Goal: Task Accomplishment & Management: Manage account settings

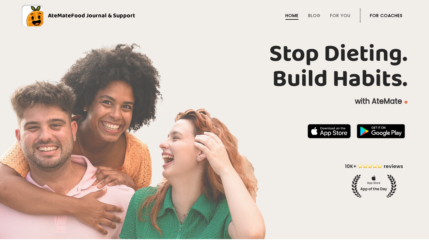
click at [377, 14] on link "For Coaches" at bounding box center [386, 15] width 33 height 5
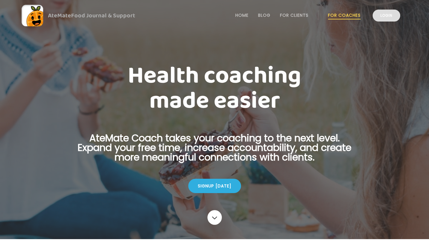
click at [387, 16] on link "Login" at bounding box center [386, 16] width 28 height 12
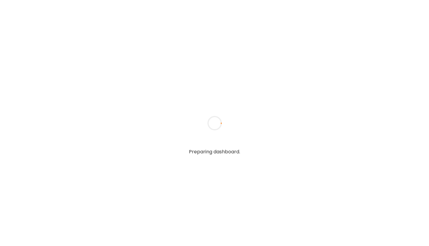
type input "**********"
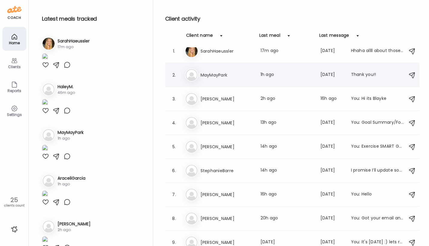
scroll to position [10, 0]
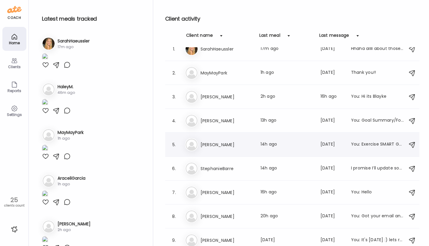
click at [218, 139] on div "Ma [PERSON_NAME] Last meal: 14h ago Last message: [DATE] You: Exercise SMART Go…" at bounding box center [293, 144] width 216 height 13
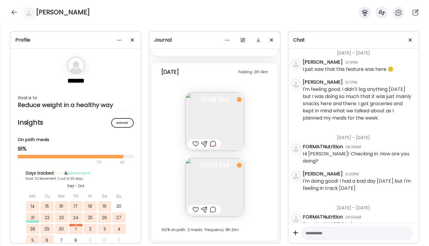
scroll to position [225, 0]
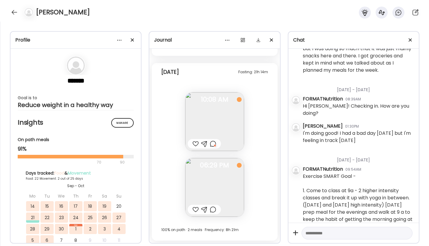
click at [212, 179] on img at bounding box center [214, 187] width 59 height 59
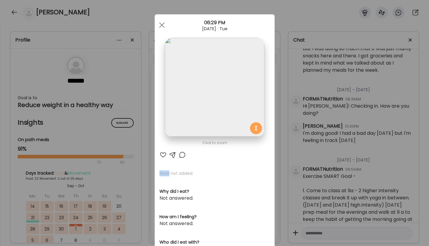
click at [212, 179] on div "Click to zoom AteMate AI Note not added. Why did I eat? Not answered. How am I …" at bounding box center [215, 190] width 120 height 352
click at [161, 23] on div at bounding box center [162, 25] width 12 height 12
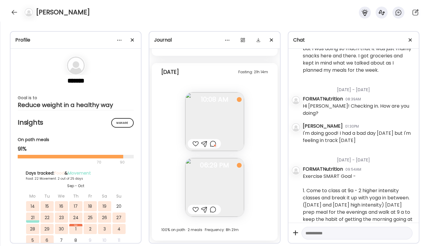
click at [196, 122] on img at bounding box center [214, 122] width 59 height 59
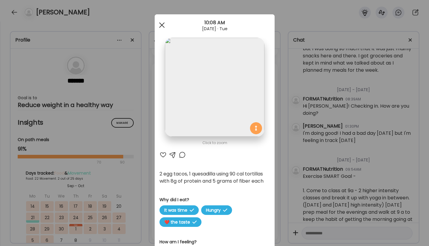
click at [162, 25] on span at bounding box center [161, 24] width 5 height 5
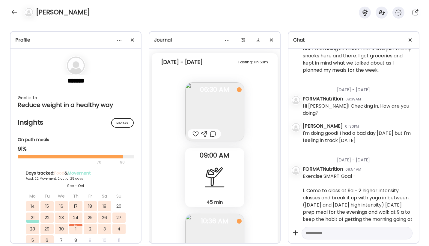
scroll to position [7095, 0]
click at [209, 105] on img at bounding box center [214, 112] width 59 height 59
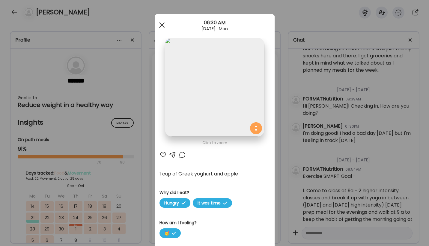
click at [162, 27] on div at bounding box center [162, 25] width 12 height 12
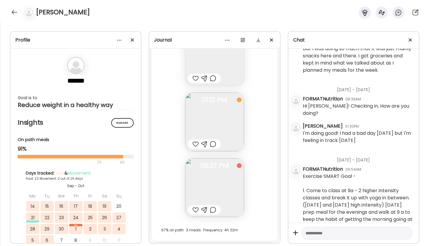
scroll to position [6837, 0]
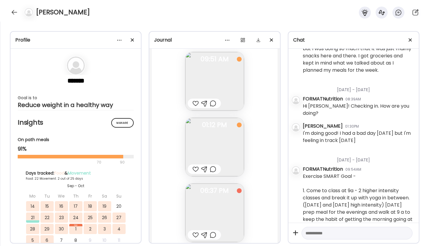
click at [232, 133] on img at bounding box center [214, 147] width 59 height 59
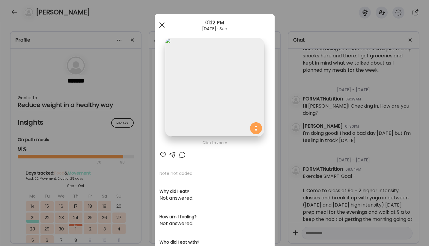
click at [163, 25] on div at bounding box center [162, 25] width 12 height 12
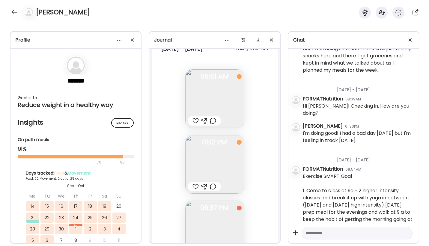
scroll to position [6812, 0]
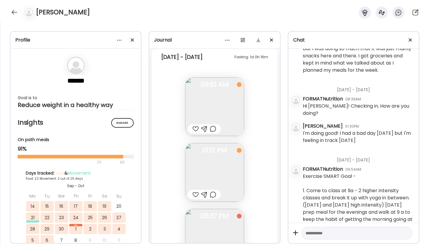
click at [195, 112] on img at bounding box center [214, 107] width 59 height 59
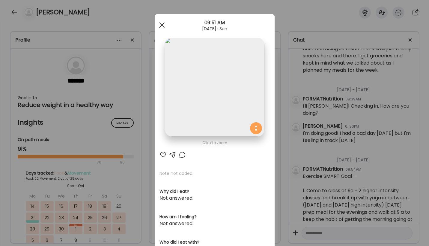
click at [161, 26] on div at bounding box center [162, 25] width 12 height 12
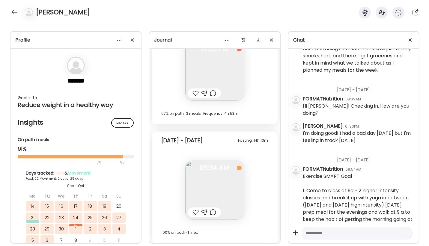
scroll to position [6609, 0]
click at [200, 169] on span "09:34 AM" at bounding box center [214, 168] width 59 height 5
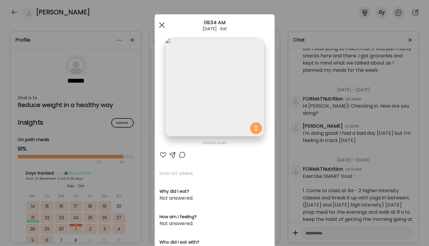
click at [163, 26] on span at bounding box center [161, 24] width 5 height 5
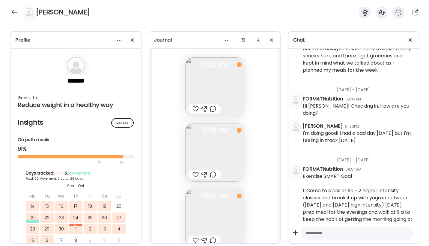
scroll to position [5577, 0]
click at [219, 148] on img at bounding box center [214, 153] width 59 height 59
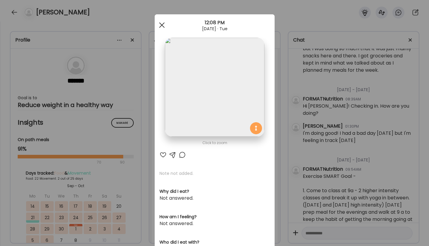
click at [159, 27] on span at bounding box center [161, 24] width 5 height 5
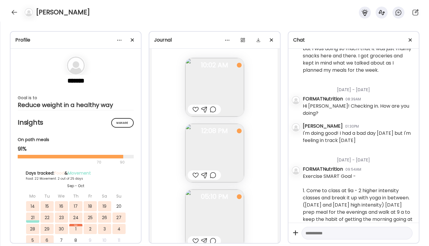
click at [335, 235] on textarea at bounding box center [351, 233] width 92 height 7
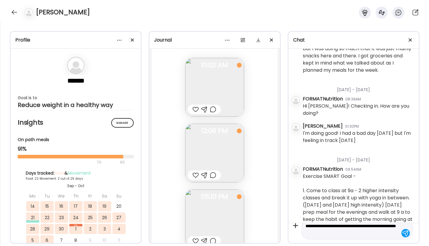
drag, startPoint x: 369, startPoint y: 228, endPoint x: 348, endPoint y: 228, distance: 20.7
click at [348, 228] on textarea "**********" at bounding box center [351, 230] width 92 height 14
click at [349, 226] on textarea "**********" at bounding box center [351, 230] width 92 height 14
click at [361, 226] on textarea "**********" at bounding box center [351, 230] width 92 height 14
click at [344, 234] on textarea "**********" at bounding box center [351, 230] width 92 height 14
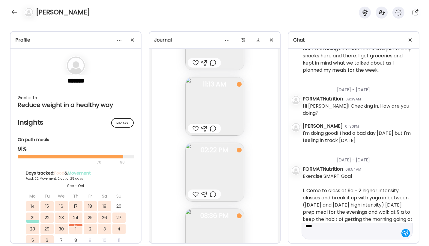
scroll to position [5874, 0]
click at [222, 158] on img at bounding box center [214, 172] width 59 height 59
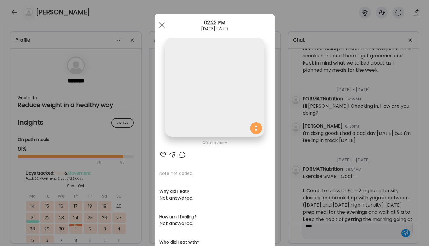
click at [222, 137] on img at bounding box center [214, 87] width 99 height 99
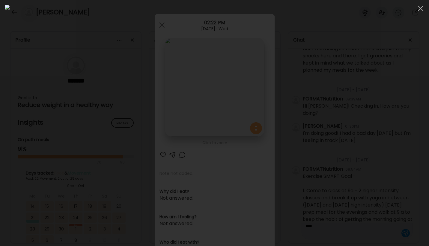
click at [78, 149] on div at bounding box center [214, 123] width 419 height 237
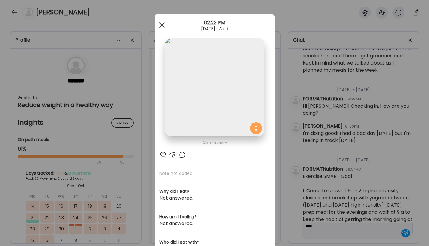
click at [161, 26] on div at bounding box center [162, 25] width 12 height 12
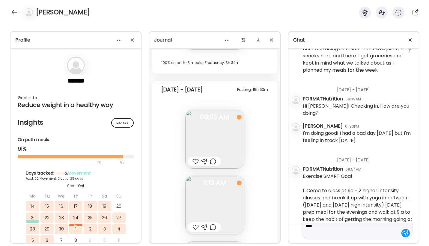
scroll to position [5762, 0]
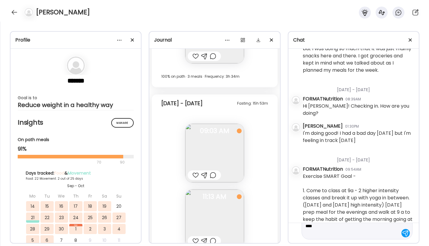
click at [197, 131] on span "09:03 AM" at bounding box center [214, 130] width 59 height 5
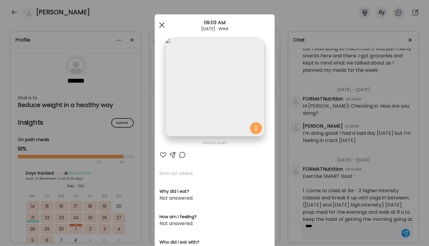
click at [161, 24] on div at bounding box center [162, 25] width 12 height 12
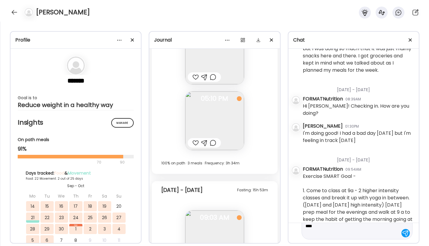
scroll to position [5673, 0]
click at [220, 120] on img at bounding box center [214, 122] width 59 height 59
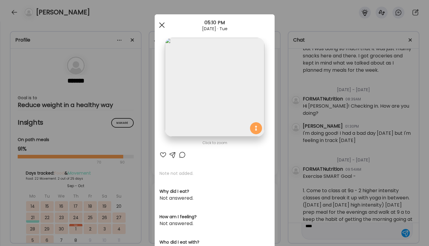
click at [163, 27] on span at bounding box center [161, 24] width 5 height 5
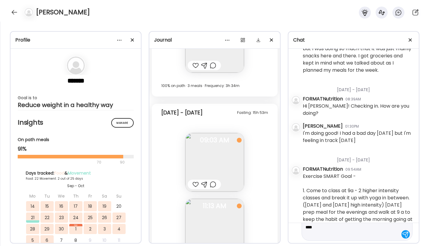
scroll to position [28, 0]
click at [341, 237] on textarea "**********" at bounding box center [351, 219] width 92 height 36
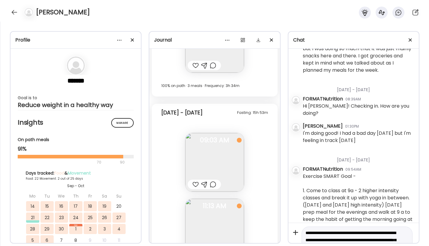
click at [305, 233] on textarea "**********" at bounding box center [351, 248] width 92 height 36
click at [309, 227] on textarea "**********" at bounding box center [351, 233] width 92 height 50
click at [350, 228] on textarea "**********" at bounding box center [351, 233] width 92 height 50
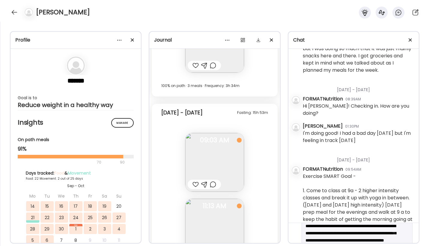
click at [313, 227] on textarea "**********" at bounding box center [351, 229] width 92 height 57
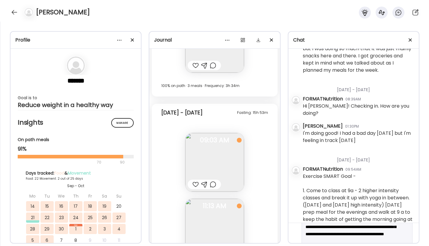
scroll to position [46, 0]
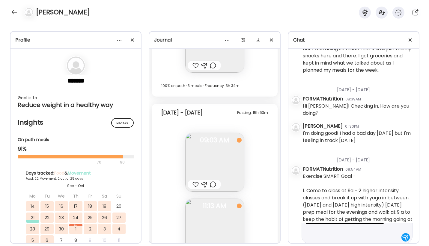
click at [333, 237] on textarea "**********" at bounding box center [351, 212] width 92 height 57
type textarea "**********"
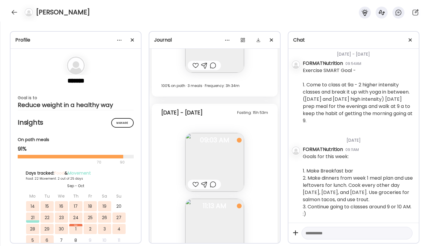
scroll to position [333, 0]
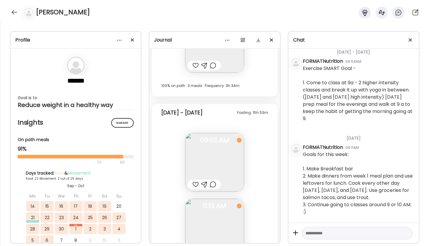
click at [357, 230] on textarea at bounding box center [351, 233] width 92 height 7
click at [13, 11] on div at bounding box center [15, 12] width 10 height 10
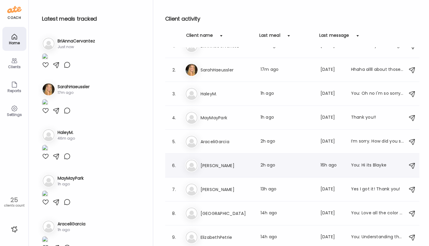
scroll to position [0, 0]
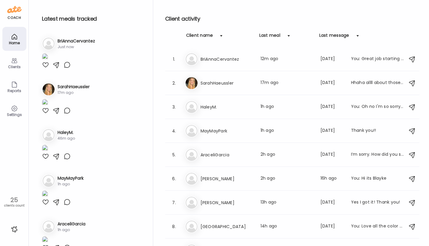
click at [208, 34] on div "Client name" at bounding box center [199, 37] width 27 height 10
click at [221, 36] on div at bounding box center [221, 36] width 12 height 12
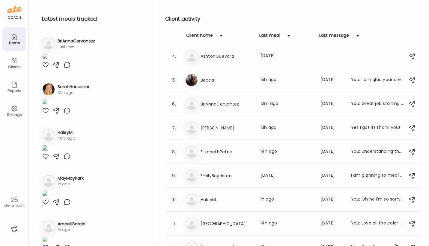
scroll to position [73, 0]
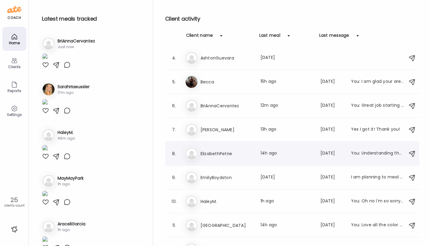
click at [218, 150] on div "El ElizabethPetrie Last meal: 14h ago Last message: [DATE] You: Understanding t…" at bounding box center [293, 153] width 216 height 13
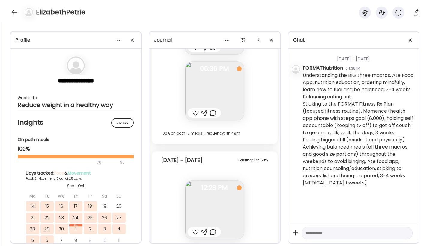
scroll to position [5807, 0]
